Goal: Information Seeking & Learning: Learn about a topic

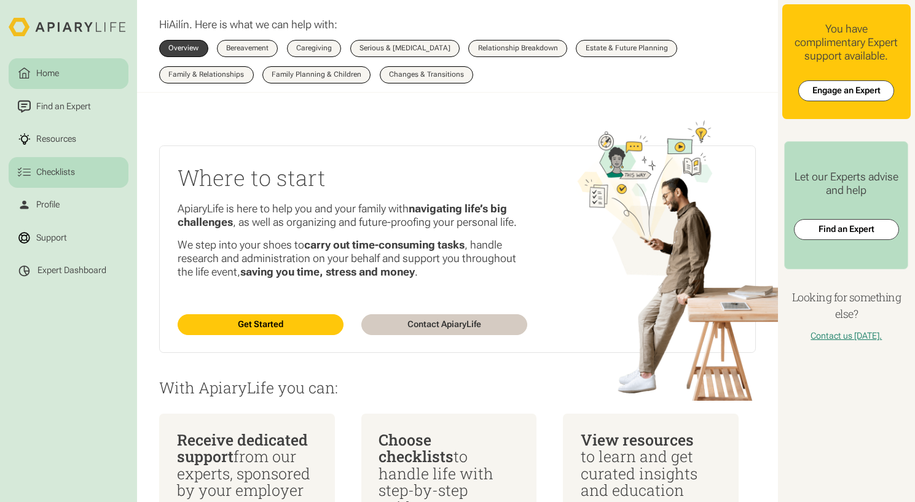
click at [23, 179] on icon at bounding box center [24, 172] width 13 height 13
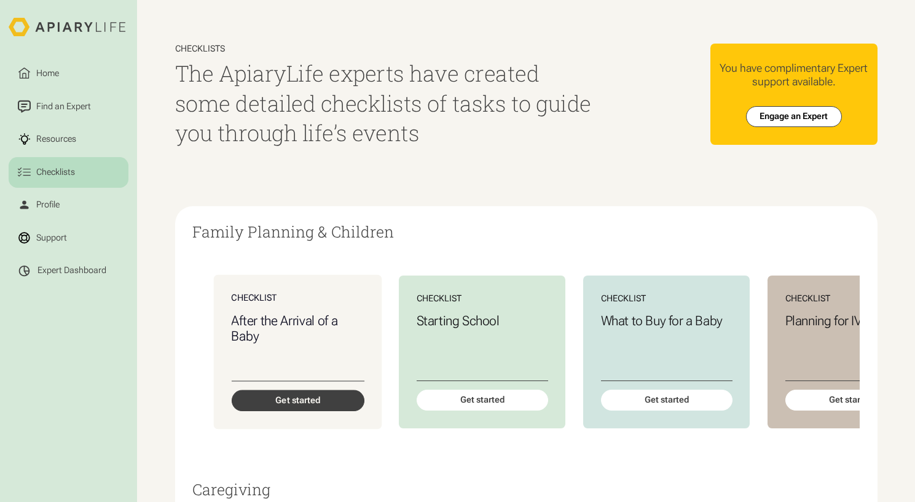
click at [311, 409] on div "Get started" at bounding box center [297, 401] width 133 height 21
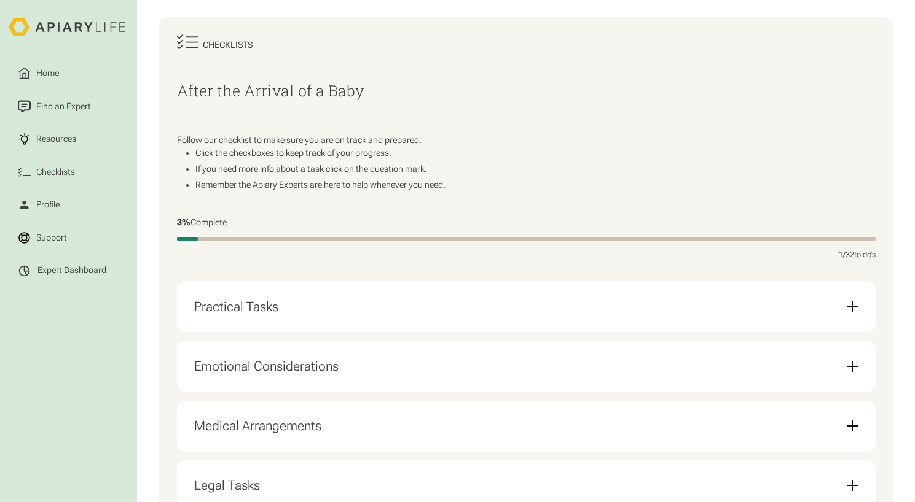
scroll to position [249, 0]
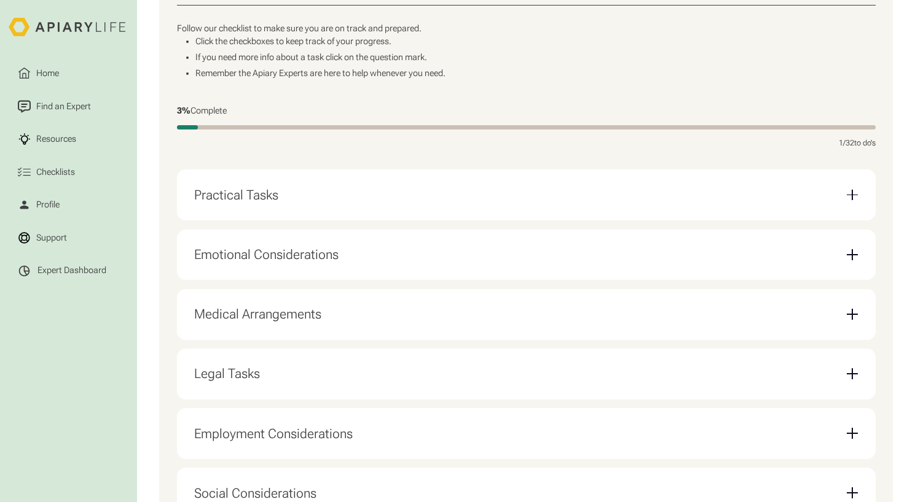
click at [299, 195] on div "Practical Tasks" at bounding box center [525, 195] width 663 height 33
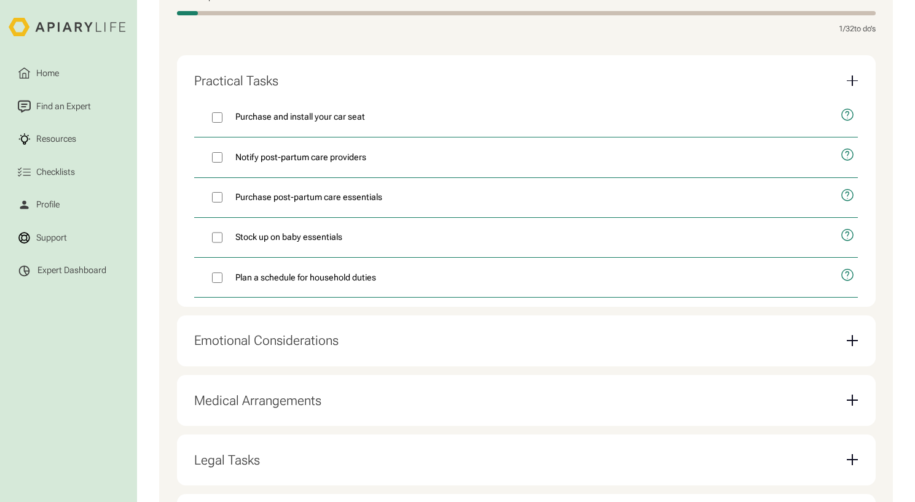
scroll to position [502, 0]
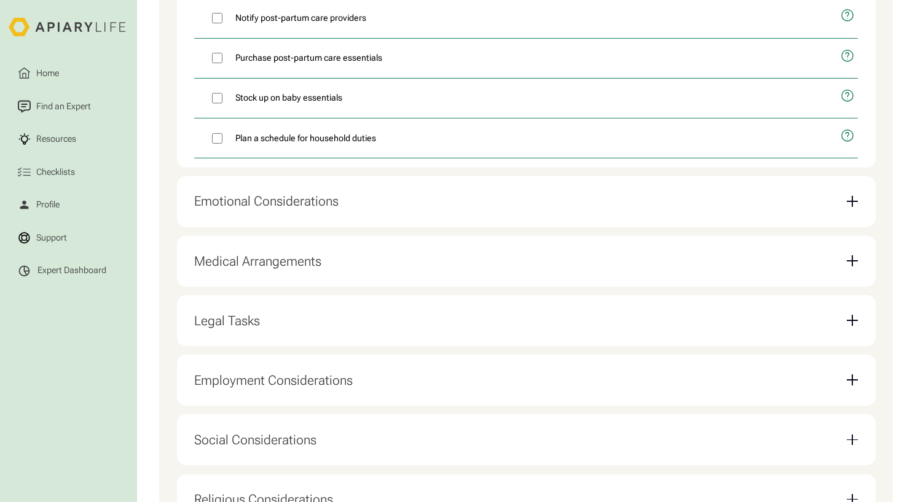
click at [296, 209] on div "Emotional Considerations" at bounding box center [266, 201] width 144 height 16
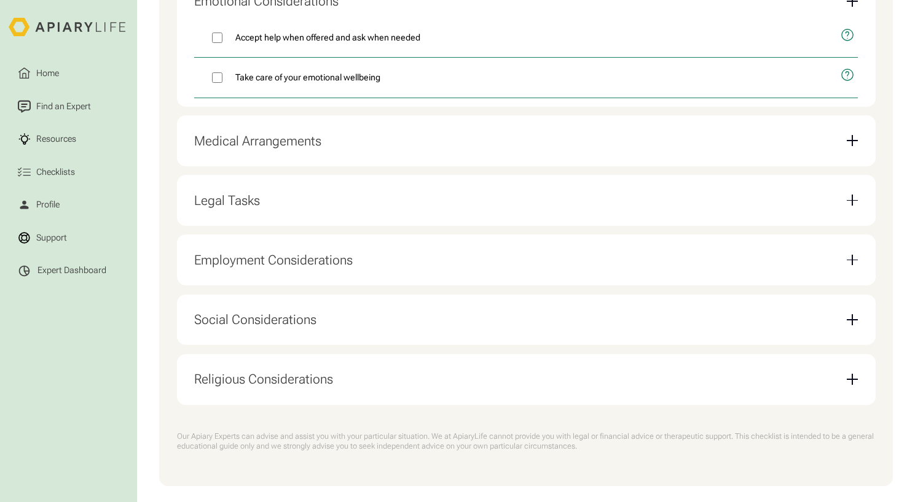
scroll to position [0, 0]
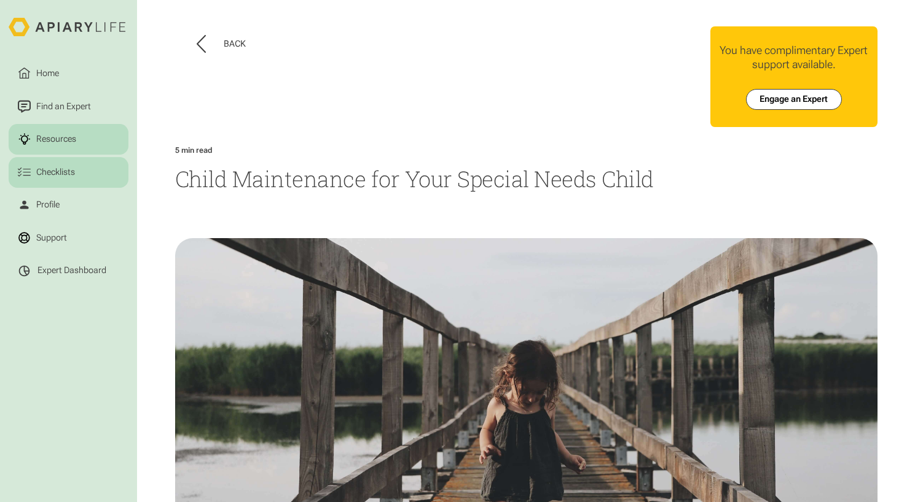
click at [60, 173] on div "Checklists" at bounding box center [55, 172] width 43 height 13
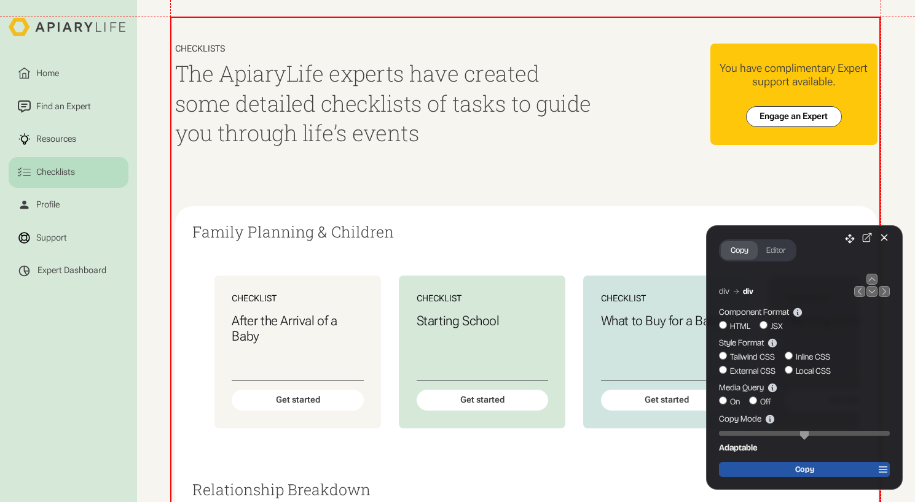
click at [812, 469] on span "Copy" at bounding box center [804, 470] width 19 height 10
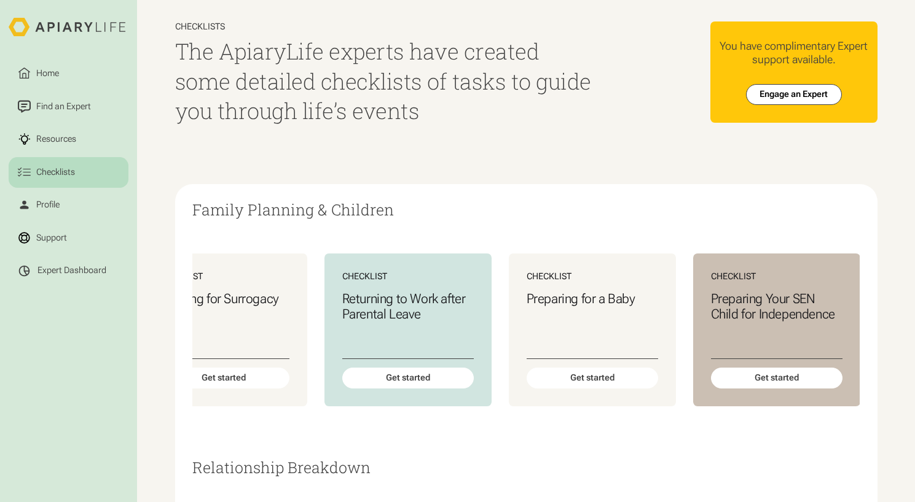
scroll to position [0, 819]
click at [247, 312] on div "Planning for Surrogacy" at bounding box center [223, 325] width 133 height 69
